Goal: Transaction & Acquisition: Purchase product/service

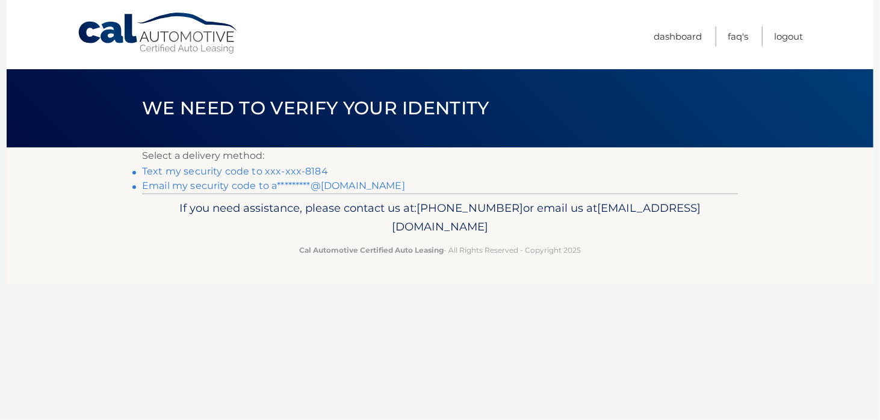
click at [334, 187] on link "Email my security code to a*********@[DOMAIN_NAME]" at bounding box center [273, 185] width 263 height 11
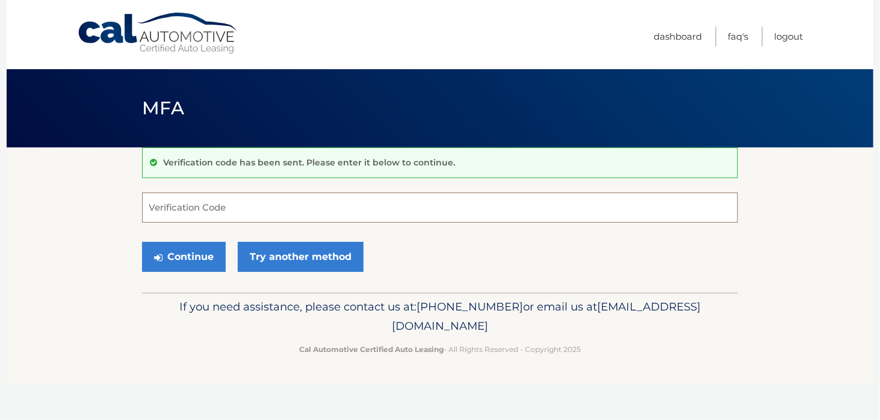
paste input "012828"
click at [181, 252] on button "Continue" at bounding box center [184, 257] width 84 height 30
type input "012828"
click at [178, 249] on button "Continue" at bounding box center [184, 257] width 84 height 30
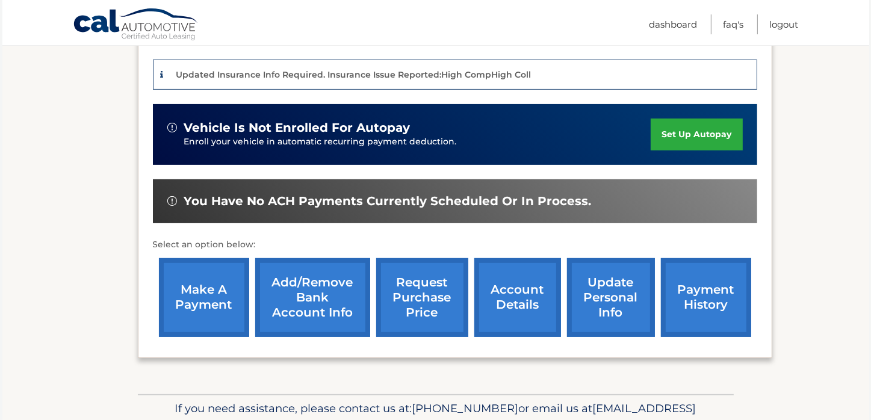
scroll to position [291, 0]
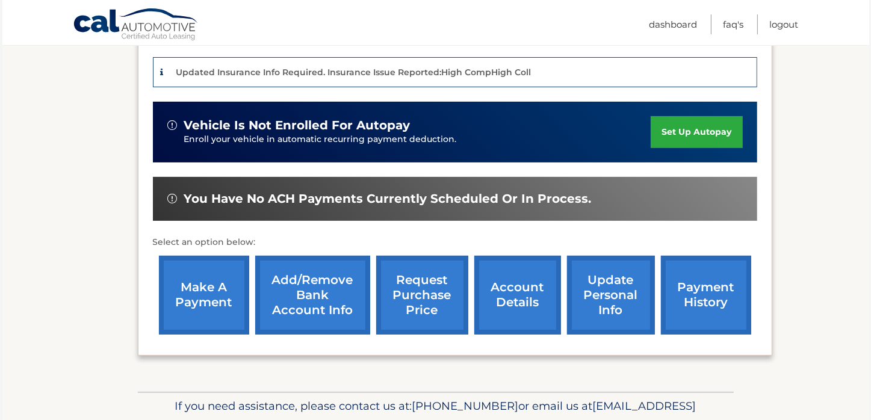
click at [212, 294] on link "make a payment" at bounding box center [204, 295] width 90 height 79
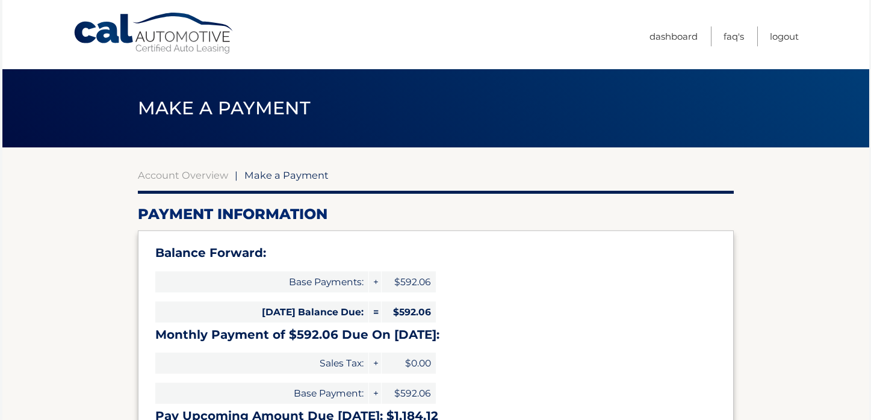
select select "ODUzMjQwNDMtZmE3NS00OTc1LWI3OTYtZmJmZTM5OTYxNzE1"
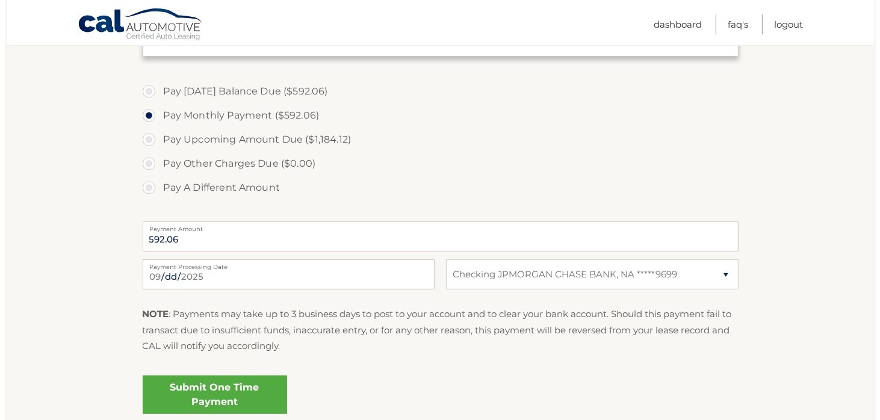
scroll to position [422, 0]
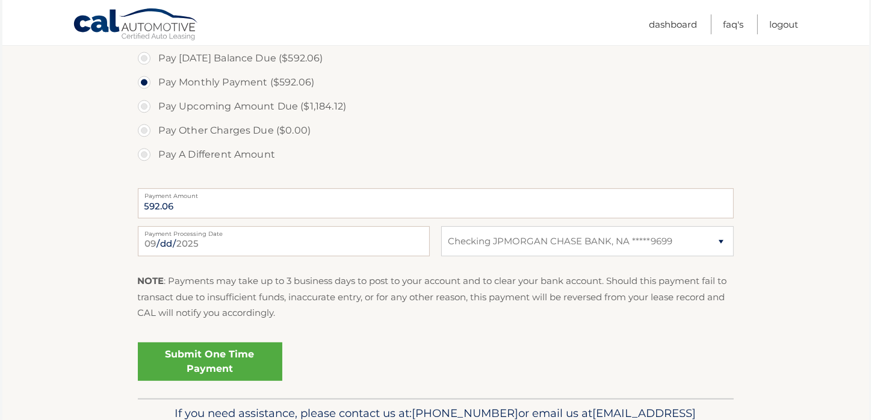
click at [214, 357] on link "Submit One Time Payment" at bounding box center [210, 362] width 145 height 39
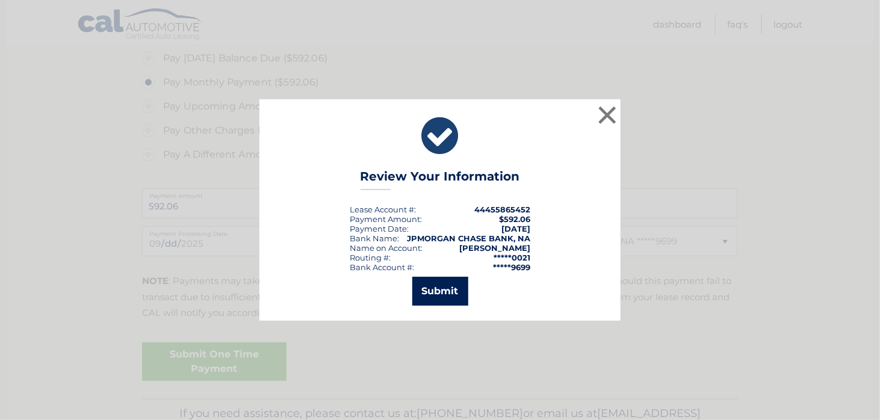
click at [446, 294] on button "Submit" at bounding box center [441, 291] width 56 height 29
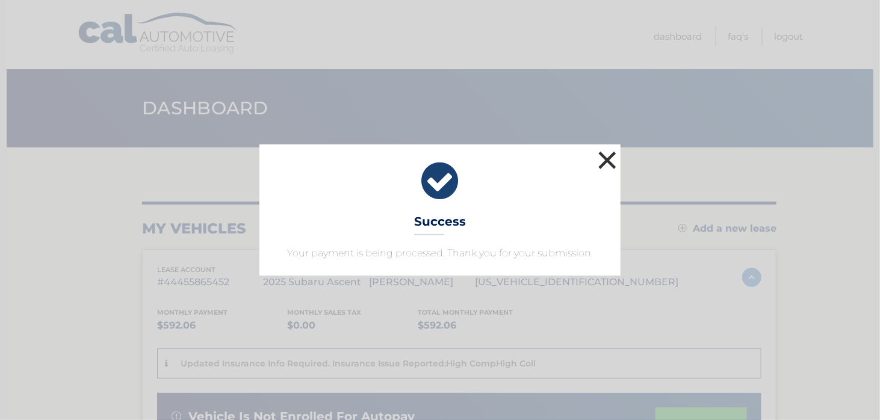
click at [605, 160] on button "×" at bounding box center [608, 160] width 24 height 24
